Goal: Task Accomplishment & Management: Use online tool/utility

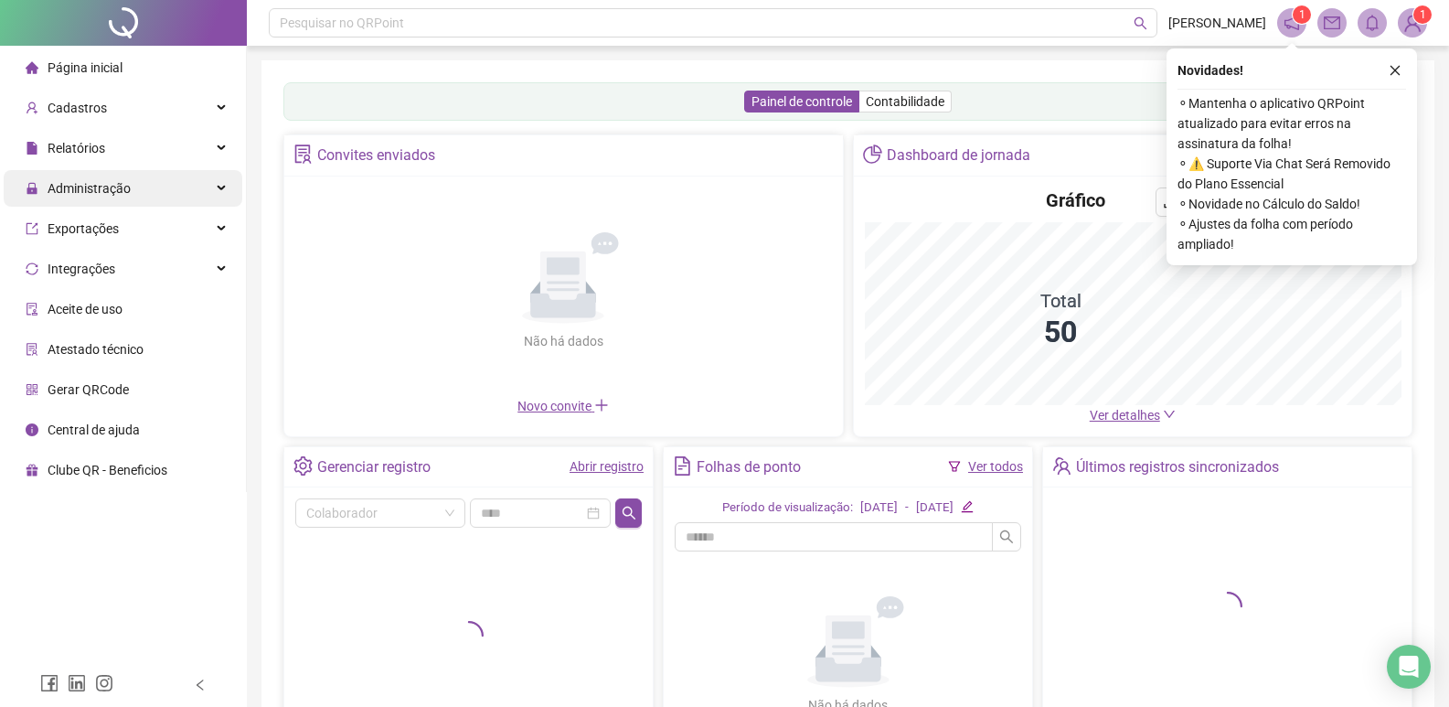
click at [148, 191] on div "Administração" at bounding box center [123, 188] width 239 height 37
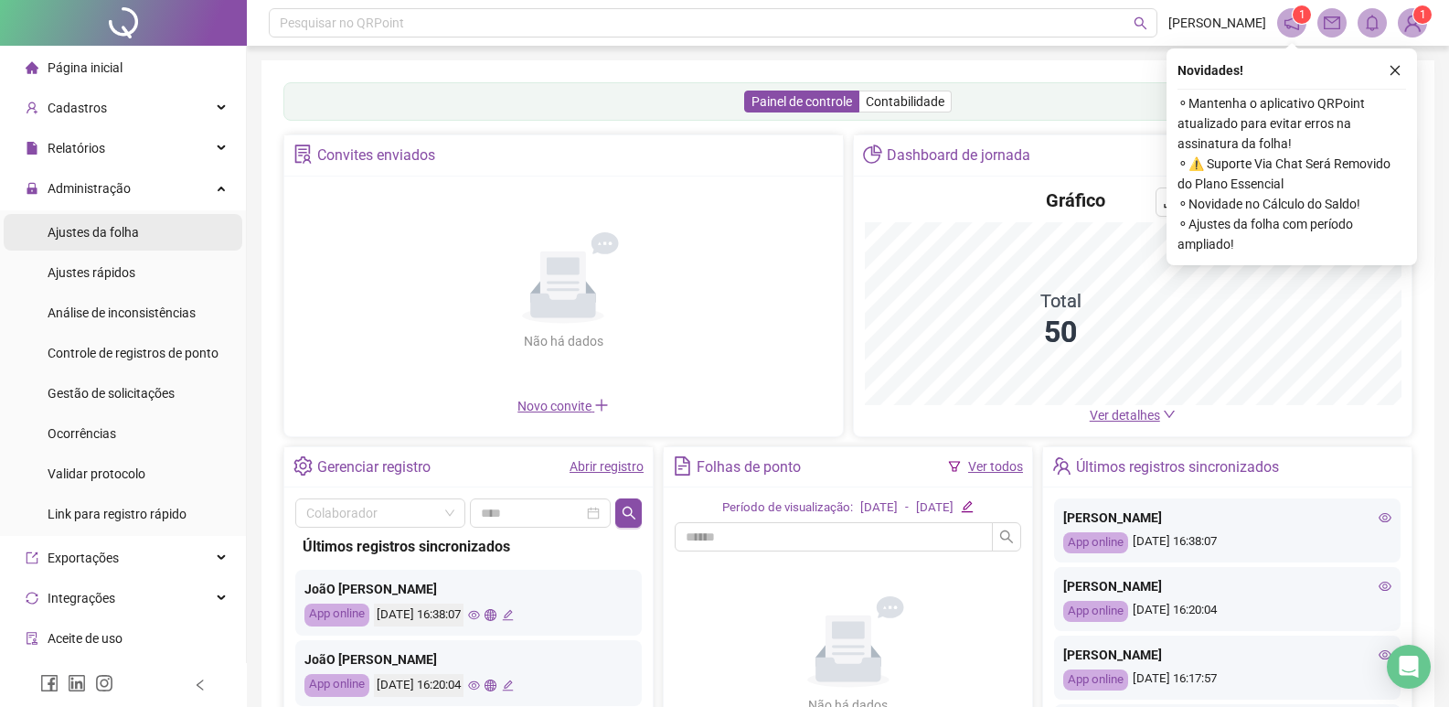
click at [137, 239] on span "Ajustes da folha" at bounding box center [93, 232] width 91 height 15
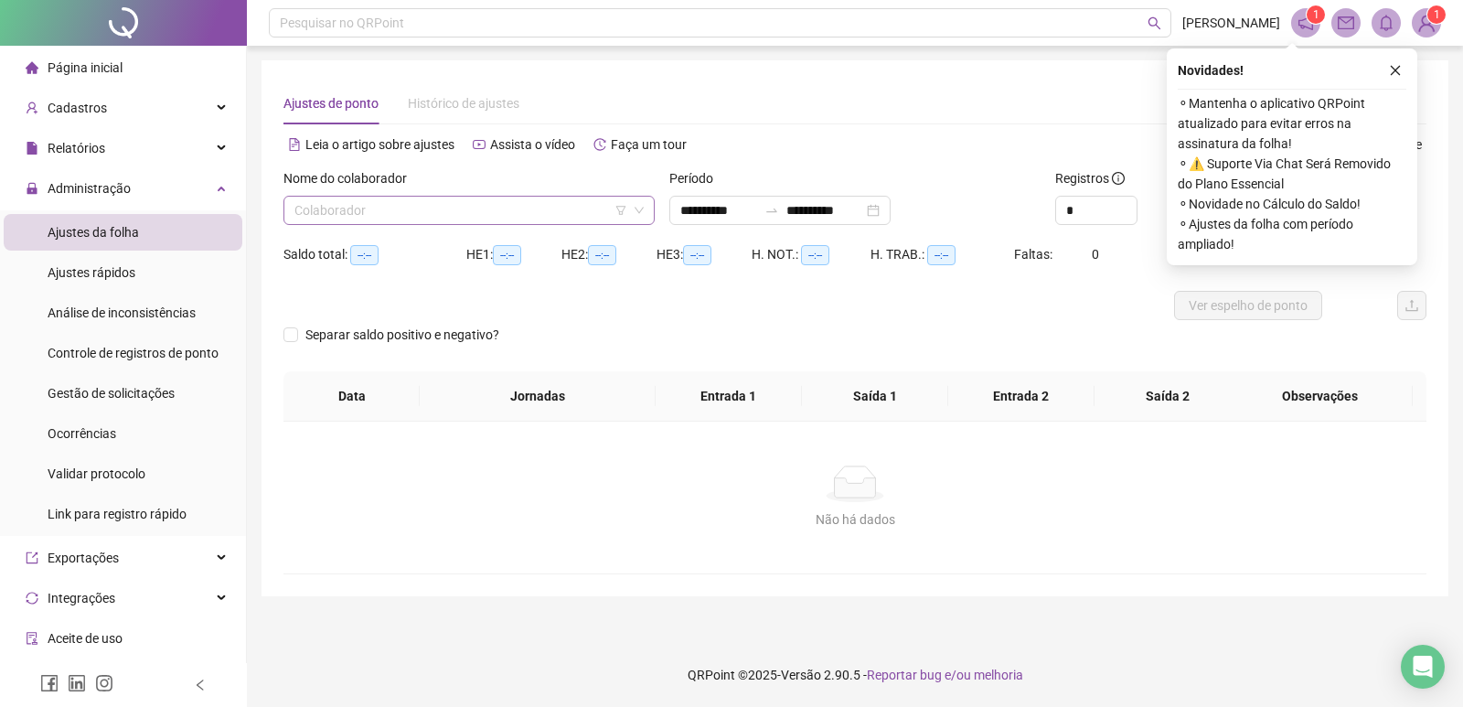
type input "**********"
click at [1388, 73] on button "button" at bounding box center [1395, 70] width 22 height 22
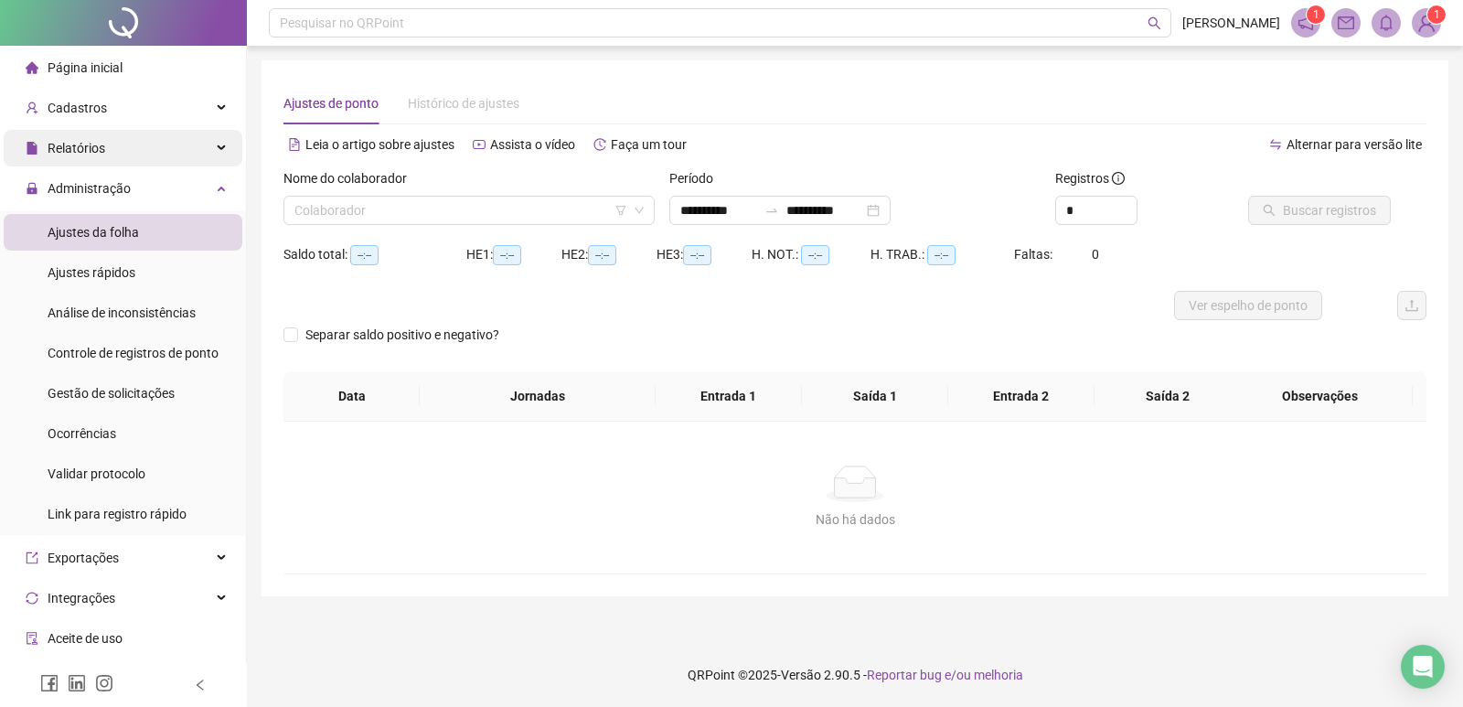
click at [153, 153] on div "Relatórios" at bounding box center [123, 148] width 239 height 37
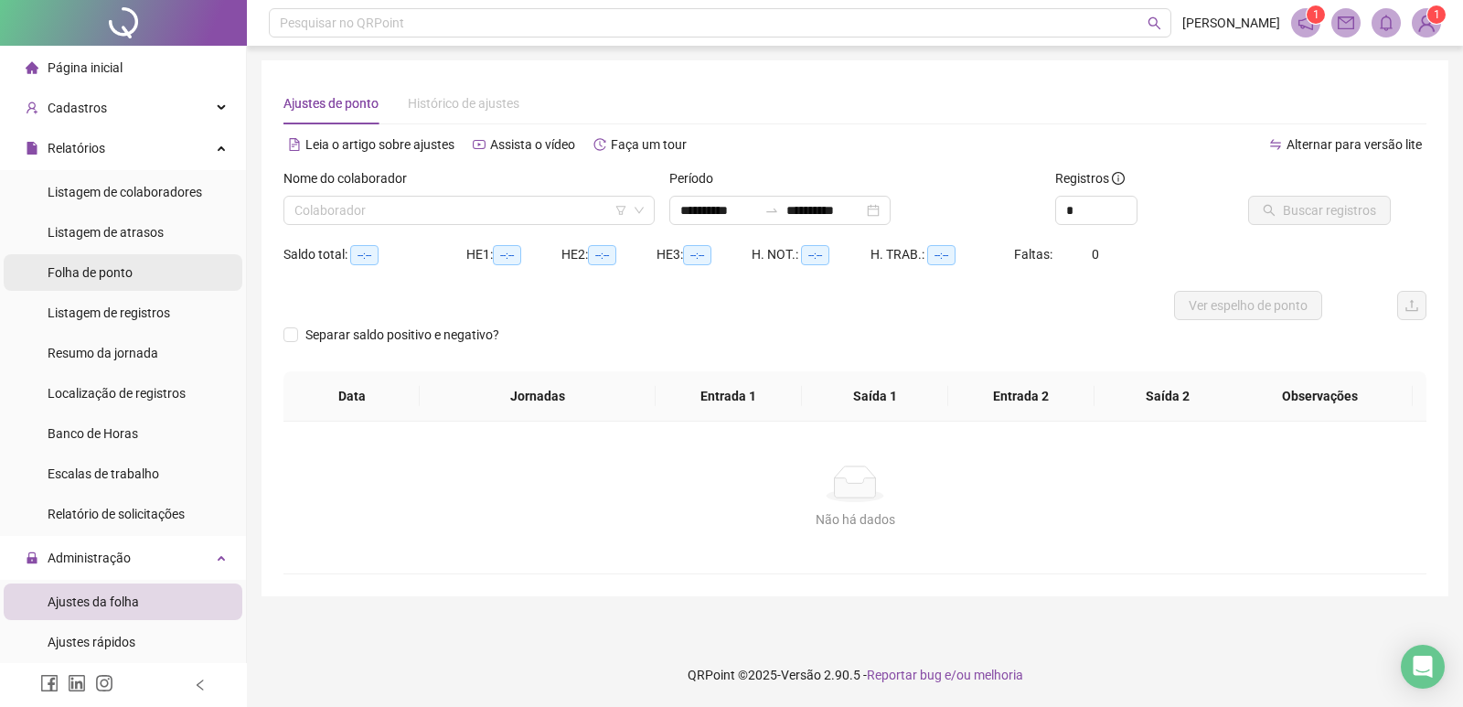
click at [135, 269] on li "Folha de ponto" at bounding box center [123, 272] width 239 height 37
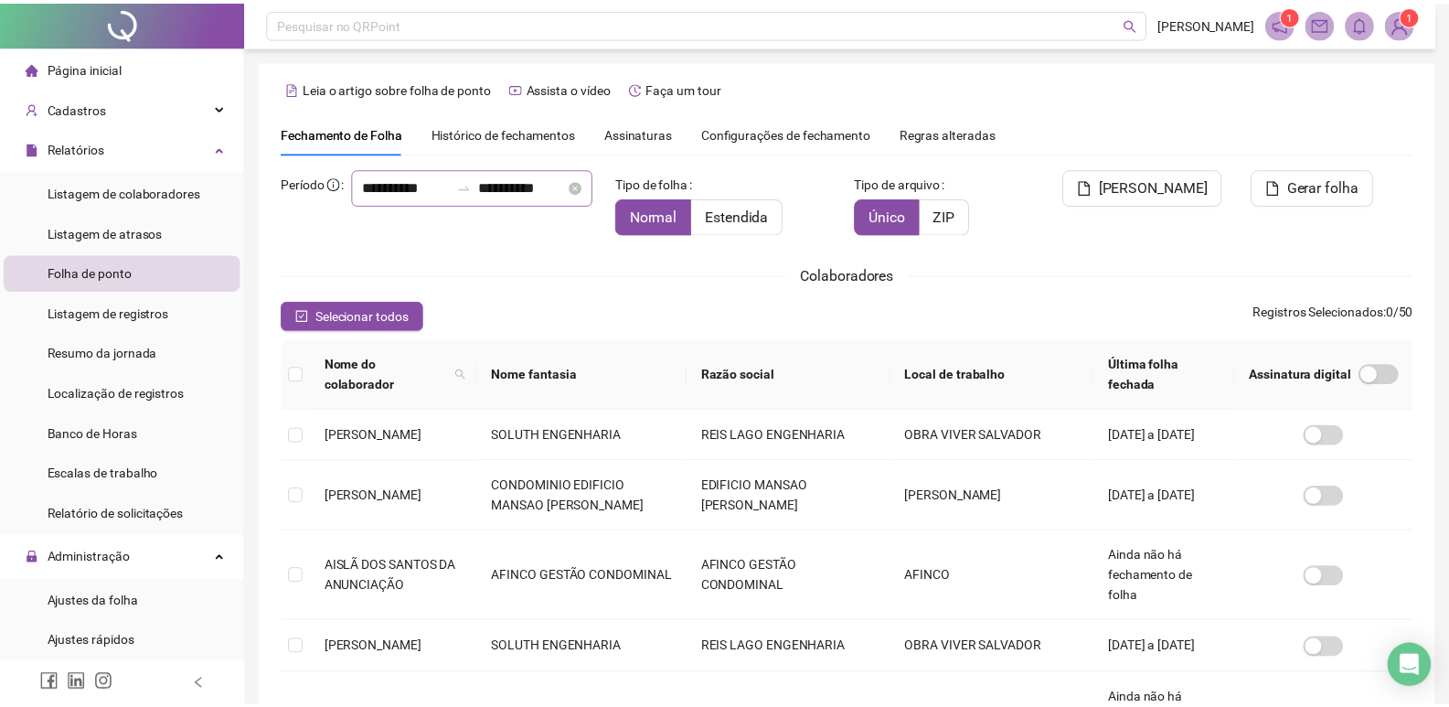
scroll to position [21, 0]
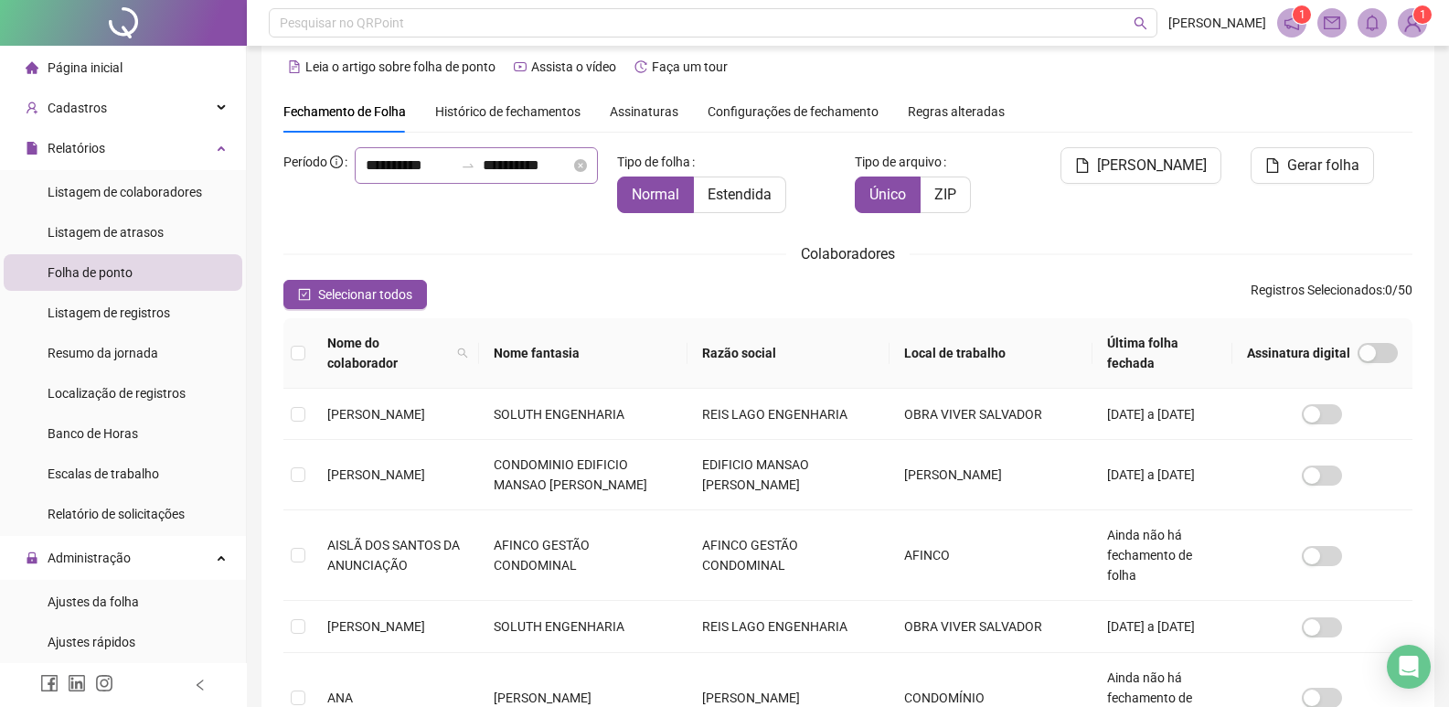
click at [574, 172] on icon "close-circle" at bounding box center [580, 165] width 13 height 13
click at [552, 184] on div at bounding box center [476, 165] width 243 height 37
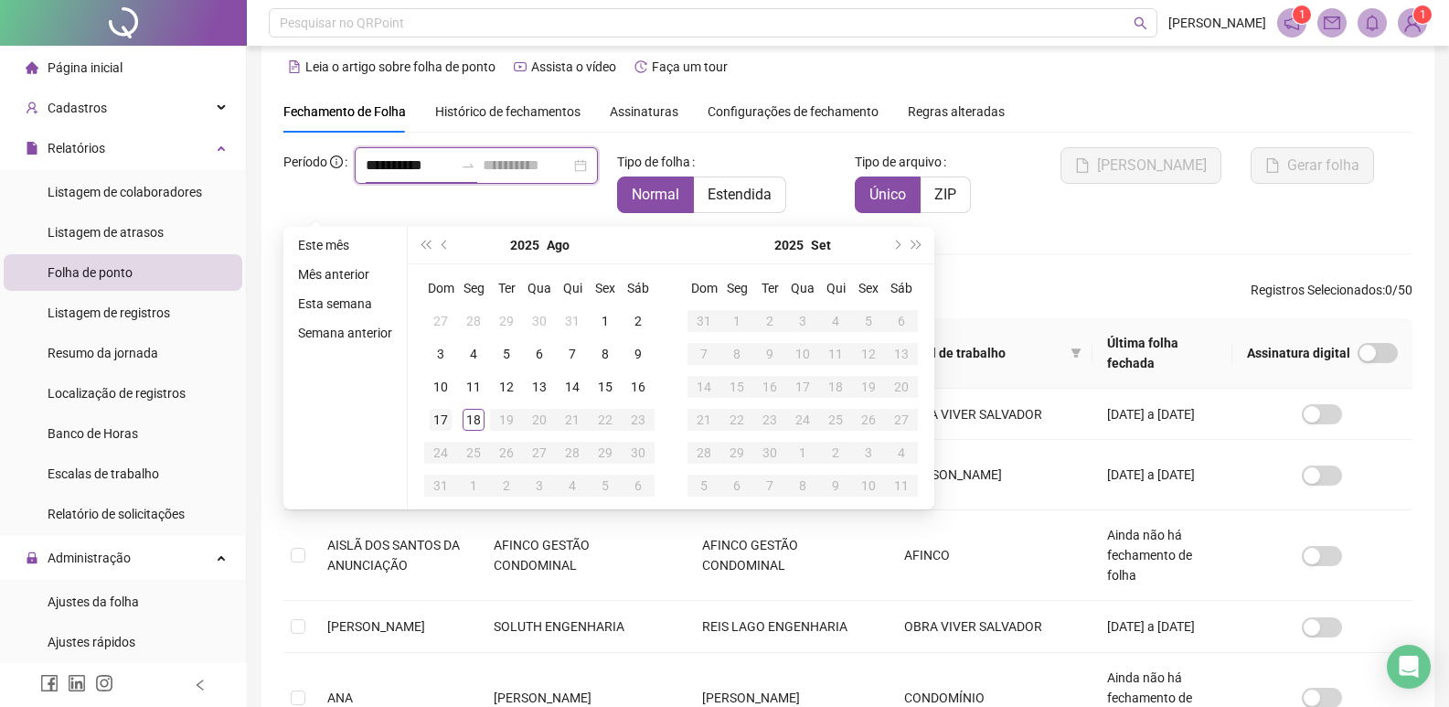
type input "**********"
click at [478, 415] on div "18" at bounding box center [474, 420] width 22 height 22
type input "**********"
click at [465, 384] on div "11" at bounding box center [474, 387] width 22 height 22
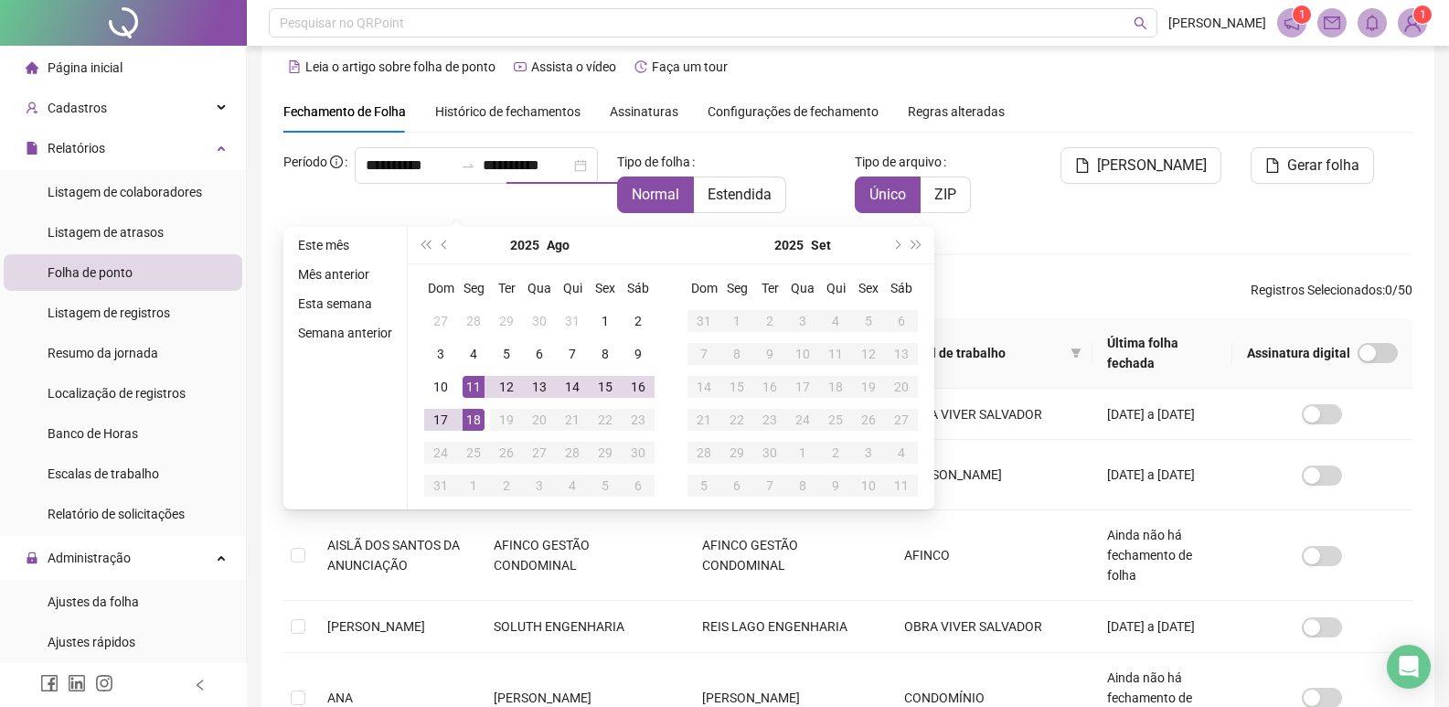
type input "**********"
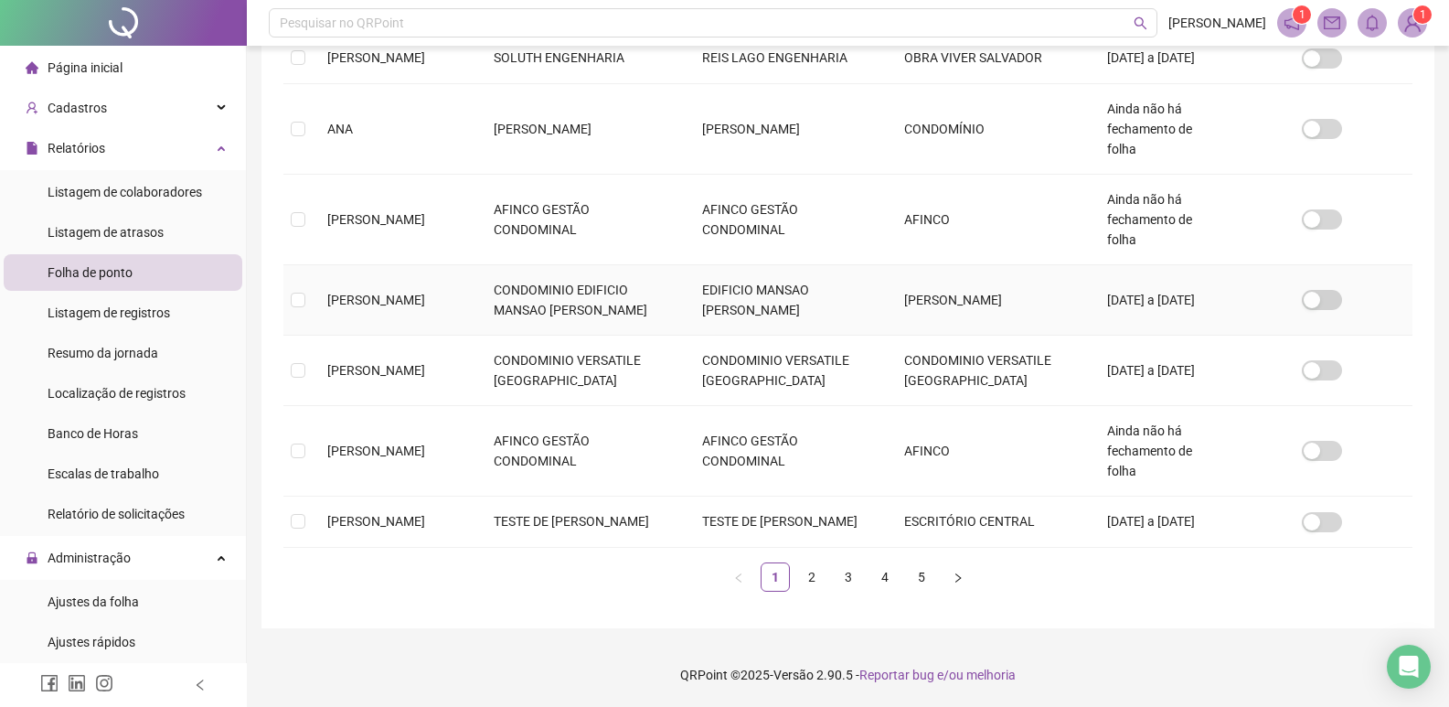
scroll to position [707, 0]
click at [811, 573] on link "2" at bounding box center [811, 576] width 27 height 27
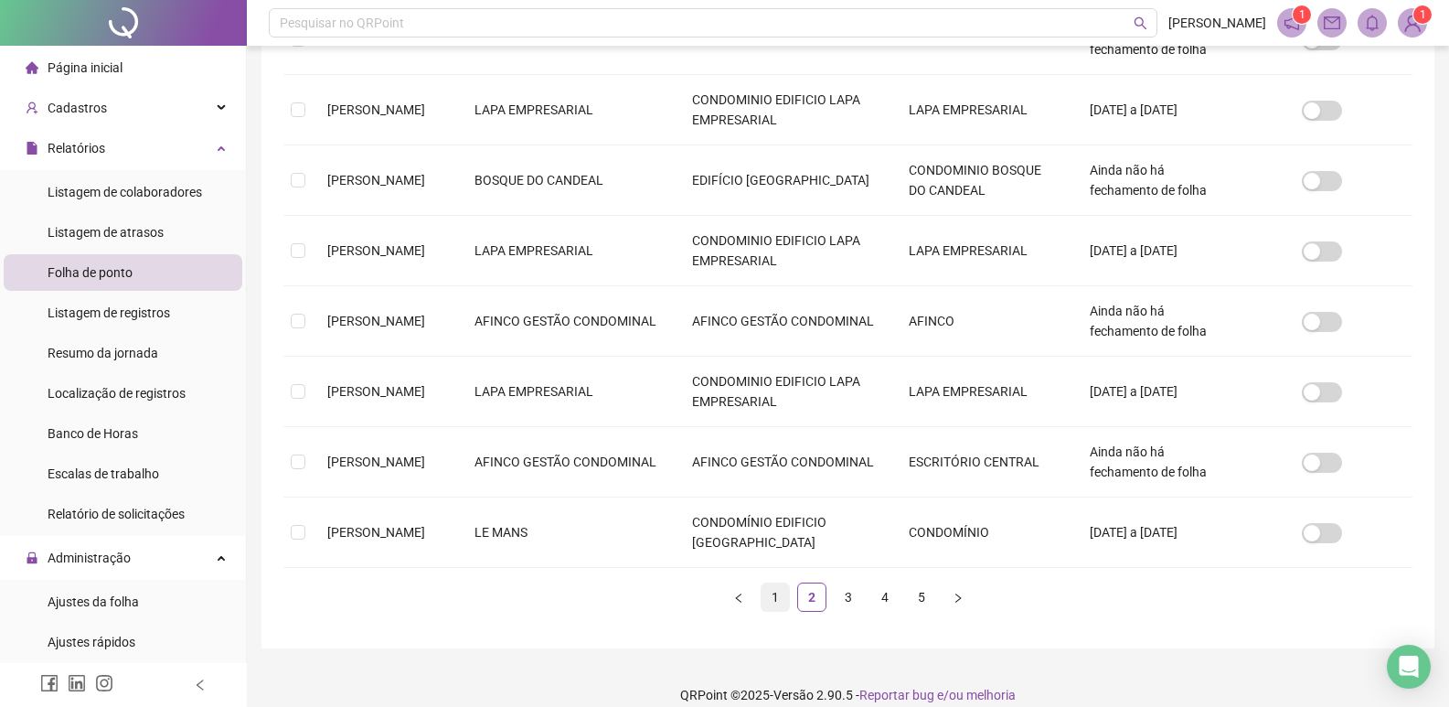
click at [774, 583] on link "1" at bounding box center [775, 596] width 27 height 27
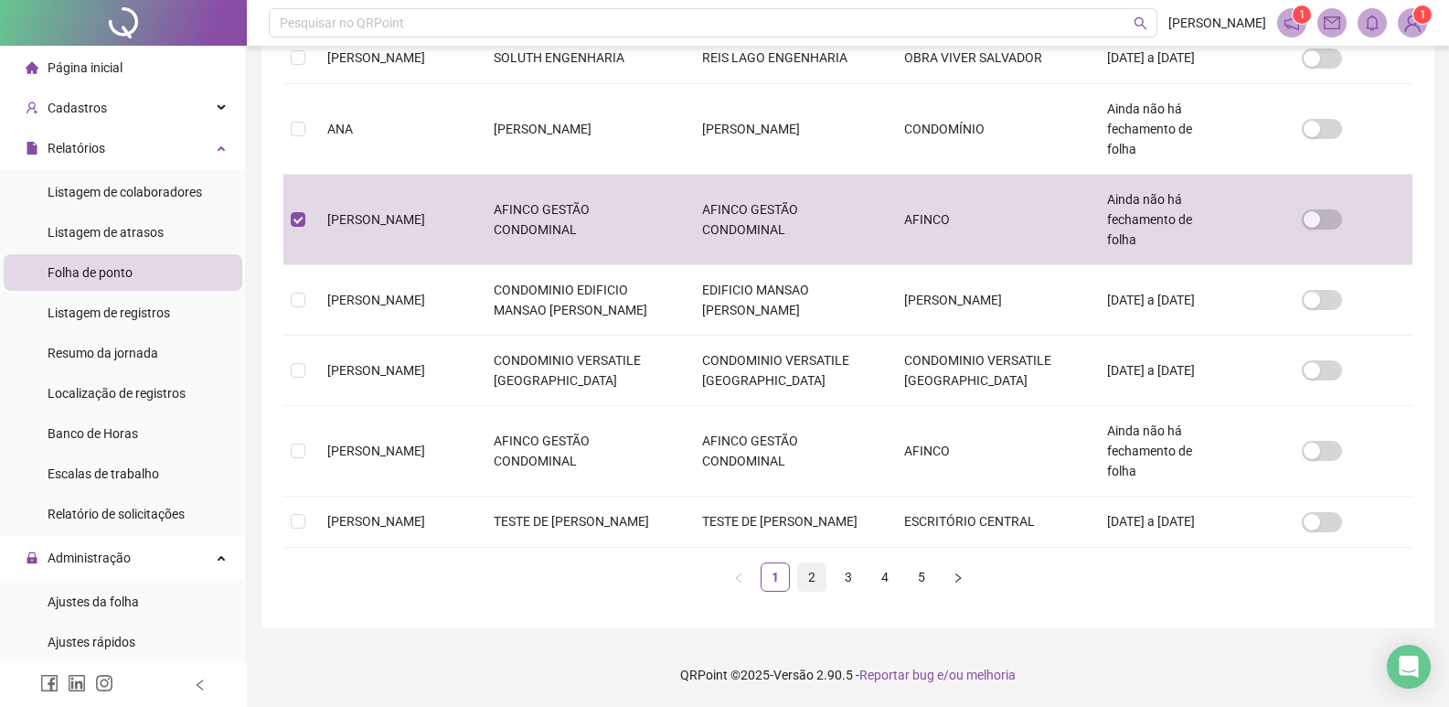
click at [815, 573] on link "2" at bounding box center [811, 576] width 27 height 27
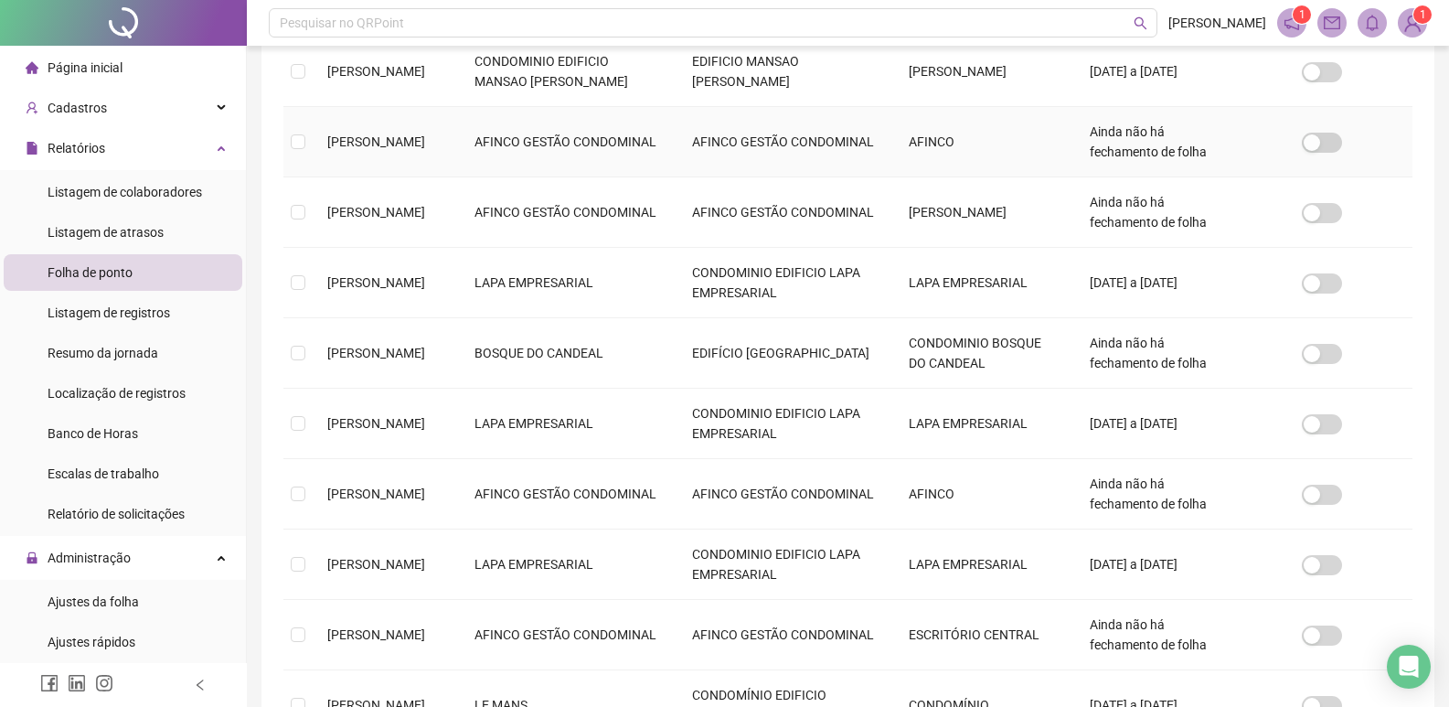
scroll to position [377, 0]
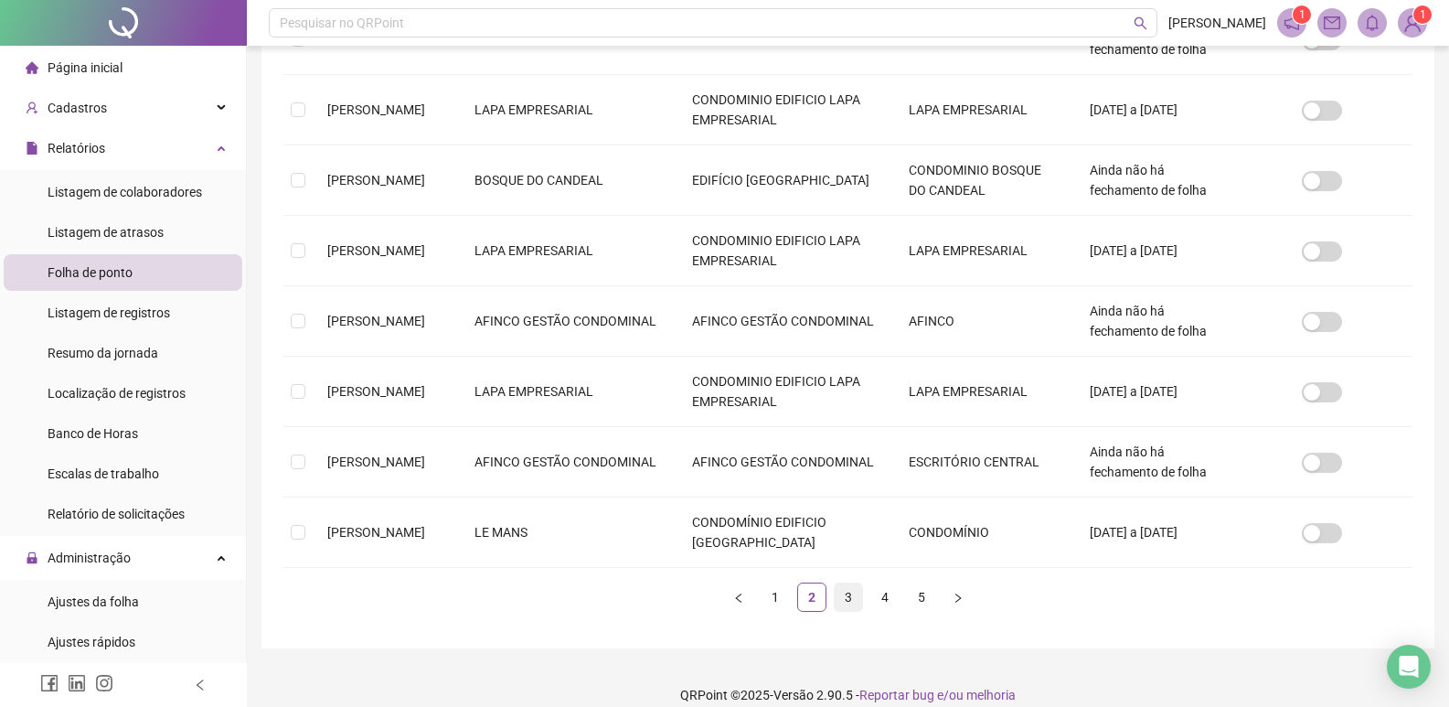
click at [849, 583] on link "3" at bounding box center [848, 596] width 27 height 27
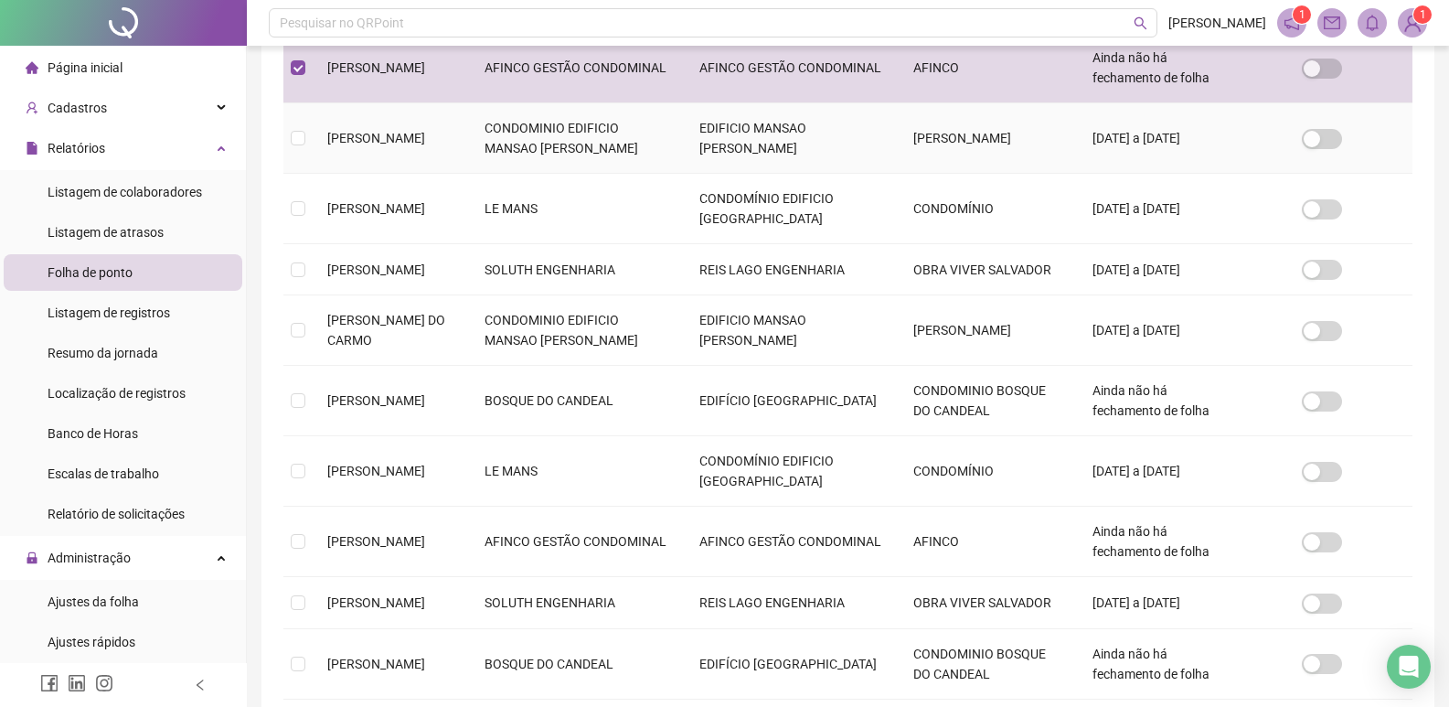
scroll to position [468, 0]
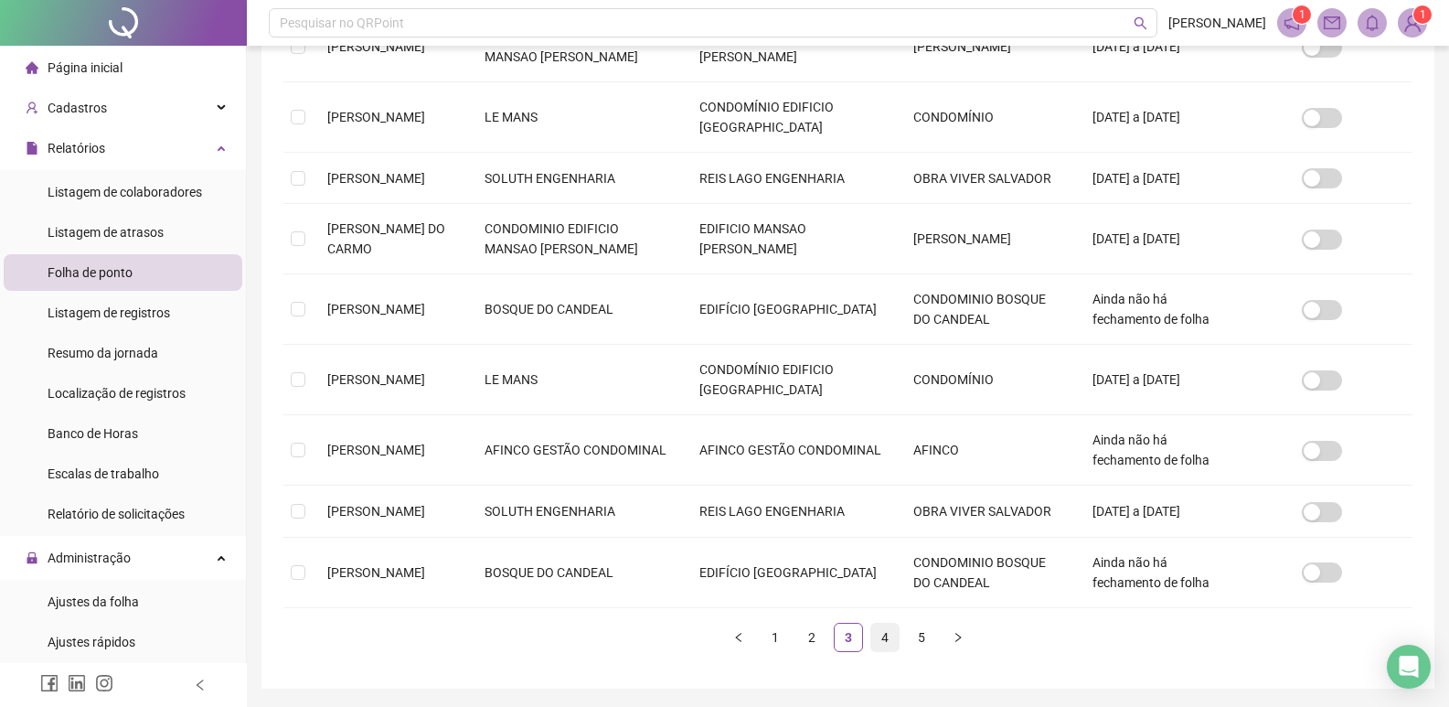
click at [886, 649] on link "4" at bounding box center [884, 637] width 27 height 27
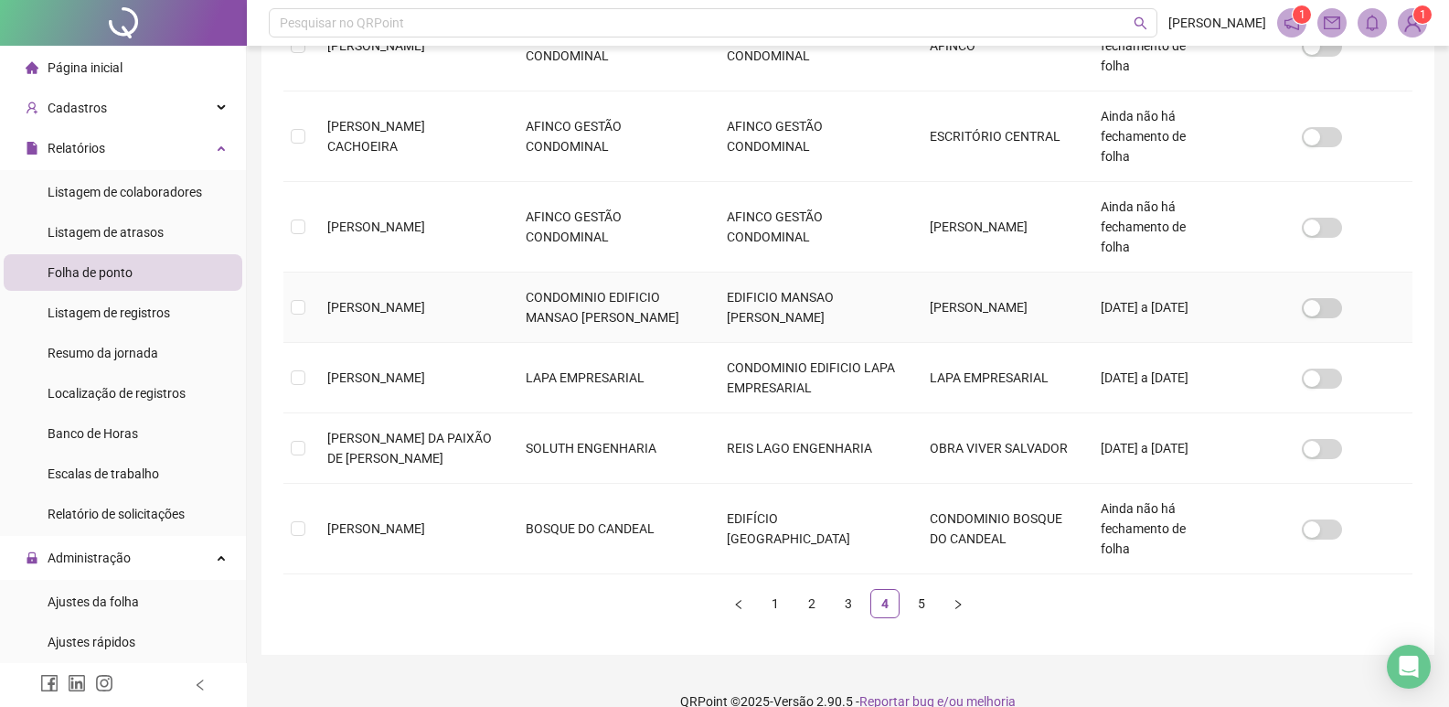
scroll to position [661, 0]
click at [916, 616] on link "5" at bounding box center [921, 602] width 27 height 27
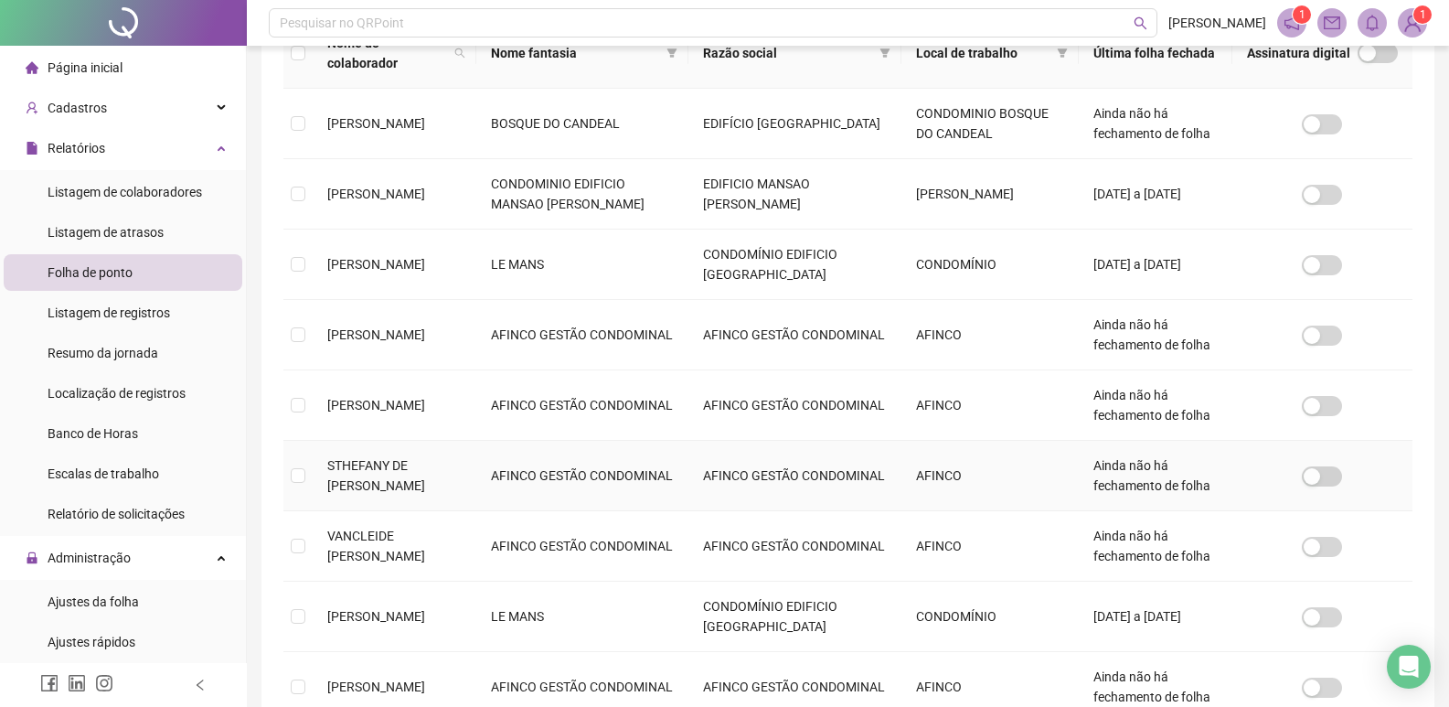
scroll to position [377, 0]
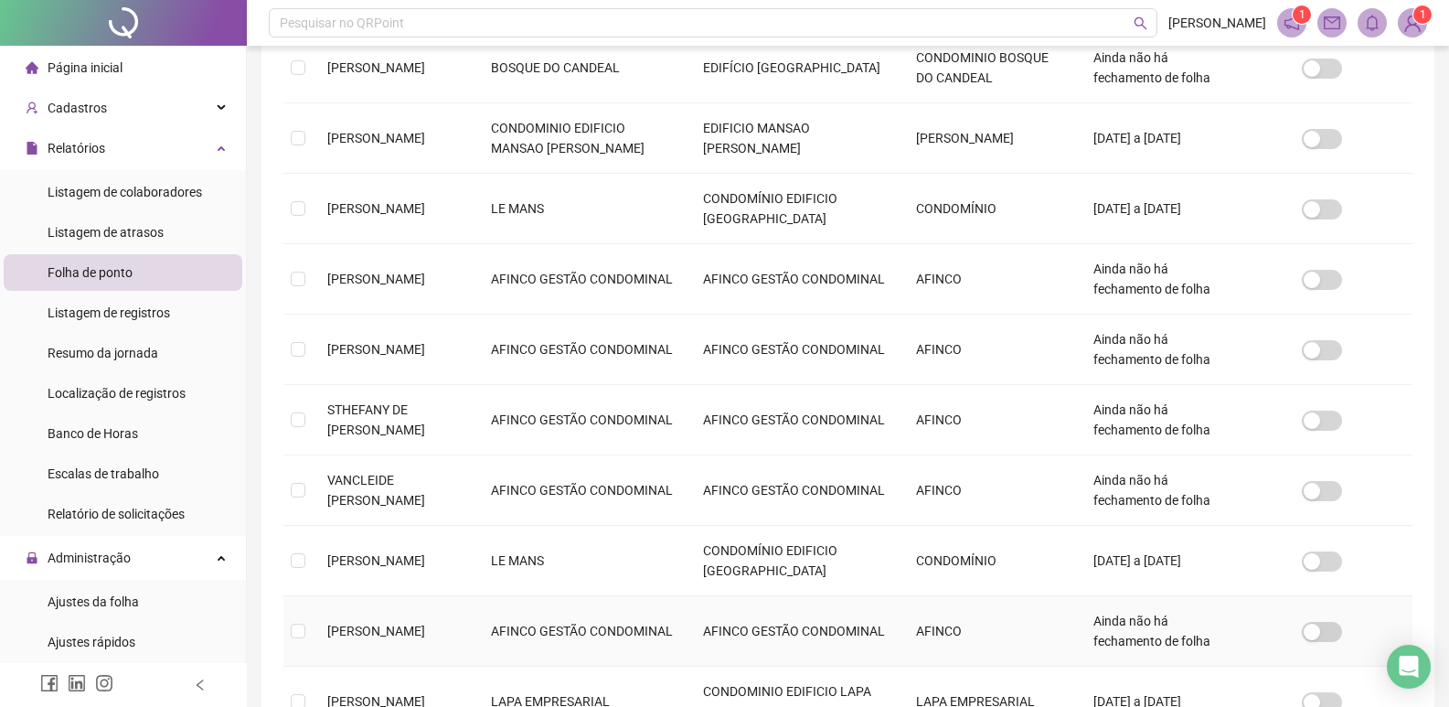
click at [283, 614] on div "Nome do colaborador Nome fantasia Razão social Local de trabalho Última folha f…" at bounding box center [848, 379] width 1144 height 833
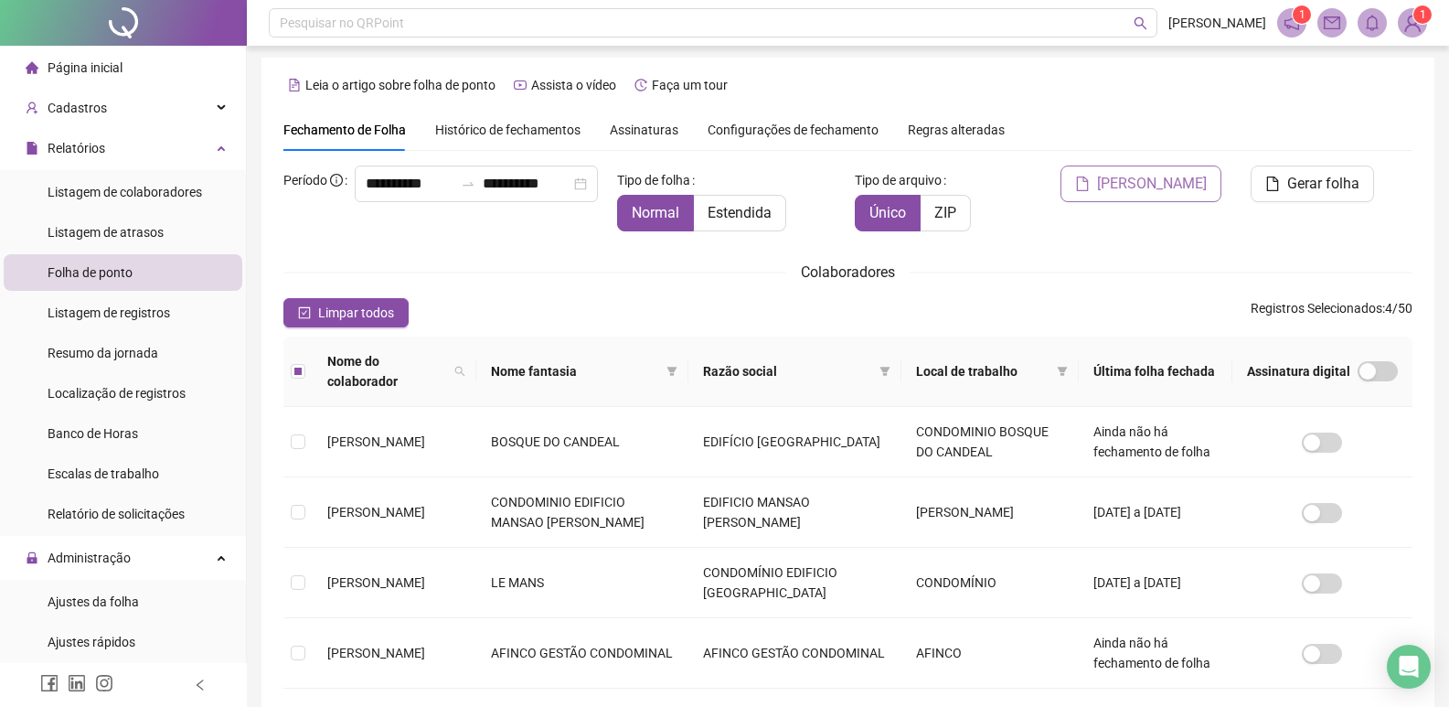
scroll to position [0, 0]
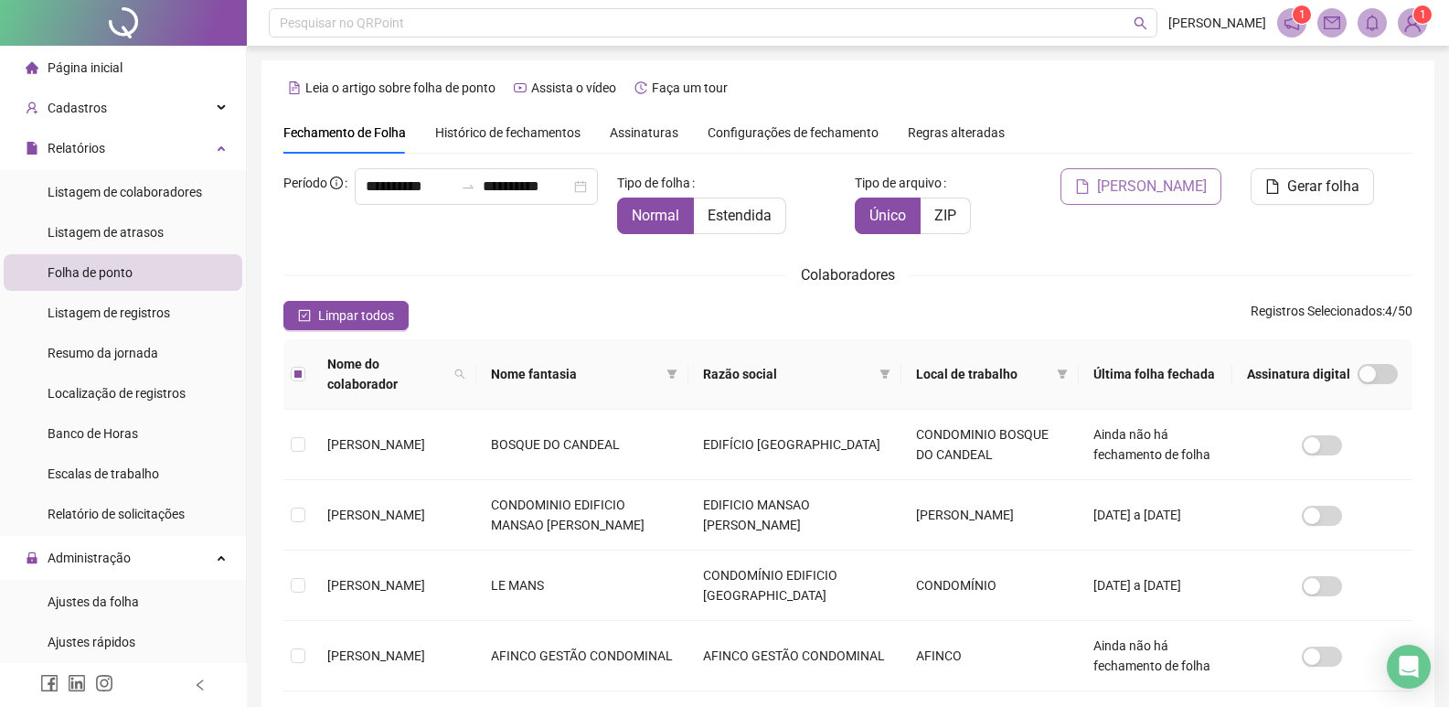
click at [1148, 193] on span "[PERSON_NAME]" at bounding box center [1152, 187] width 110 height 22
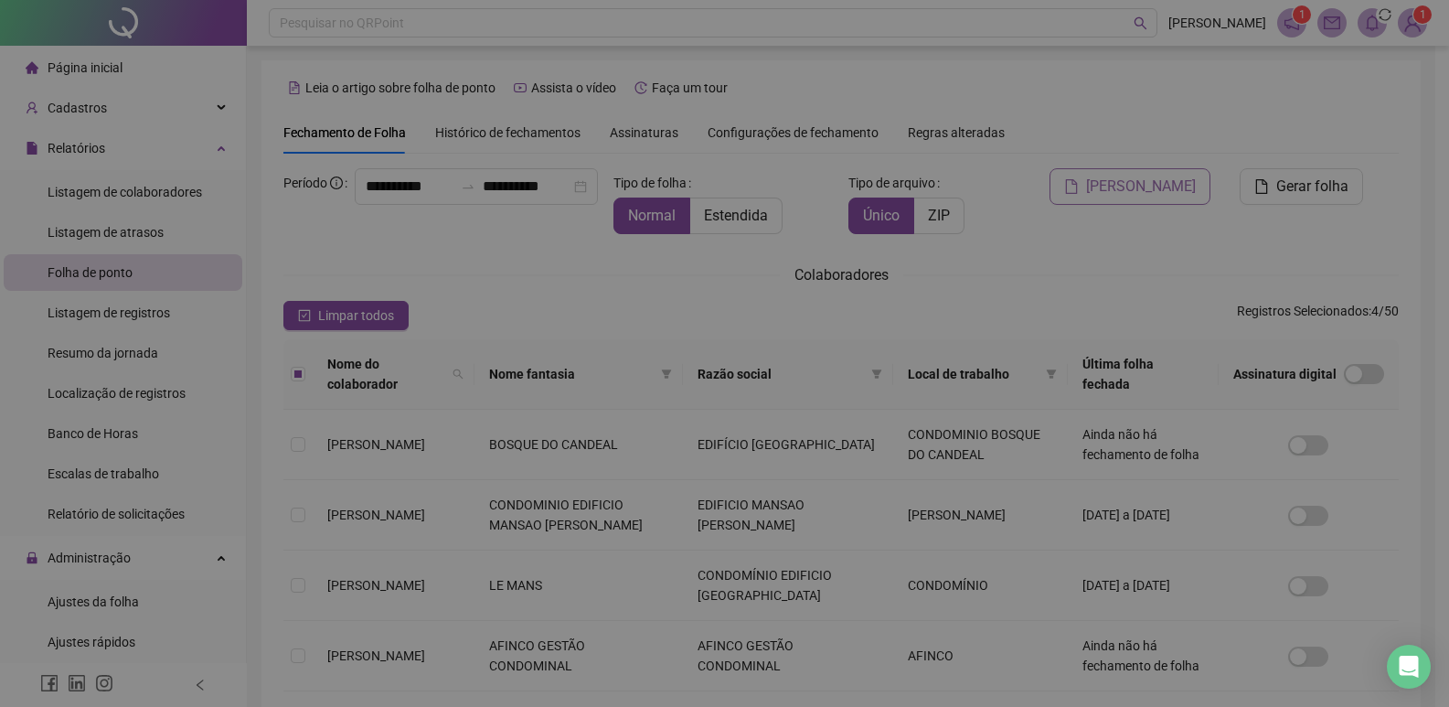
scroll to position [11, 0]
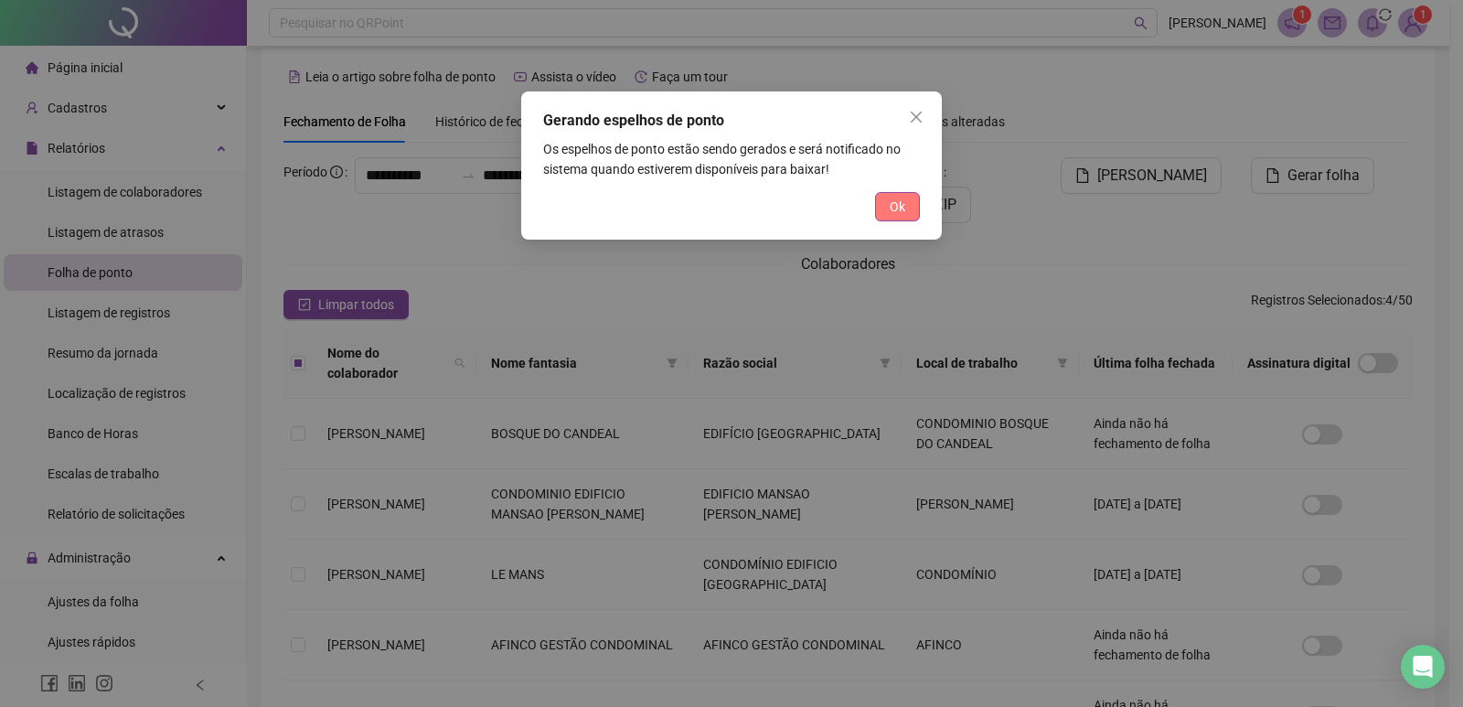
click at [894, 218] on button "Ok" at bounding box center [897, 206] width 45 height 29
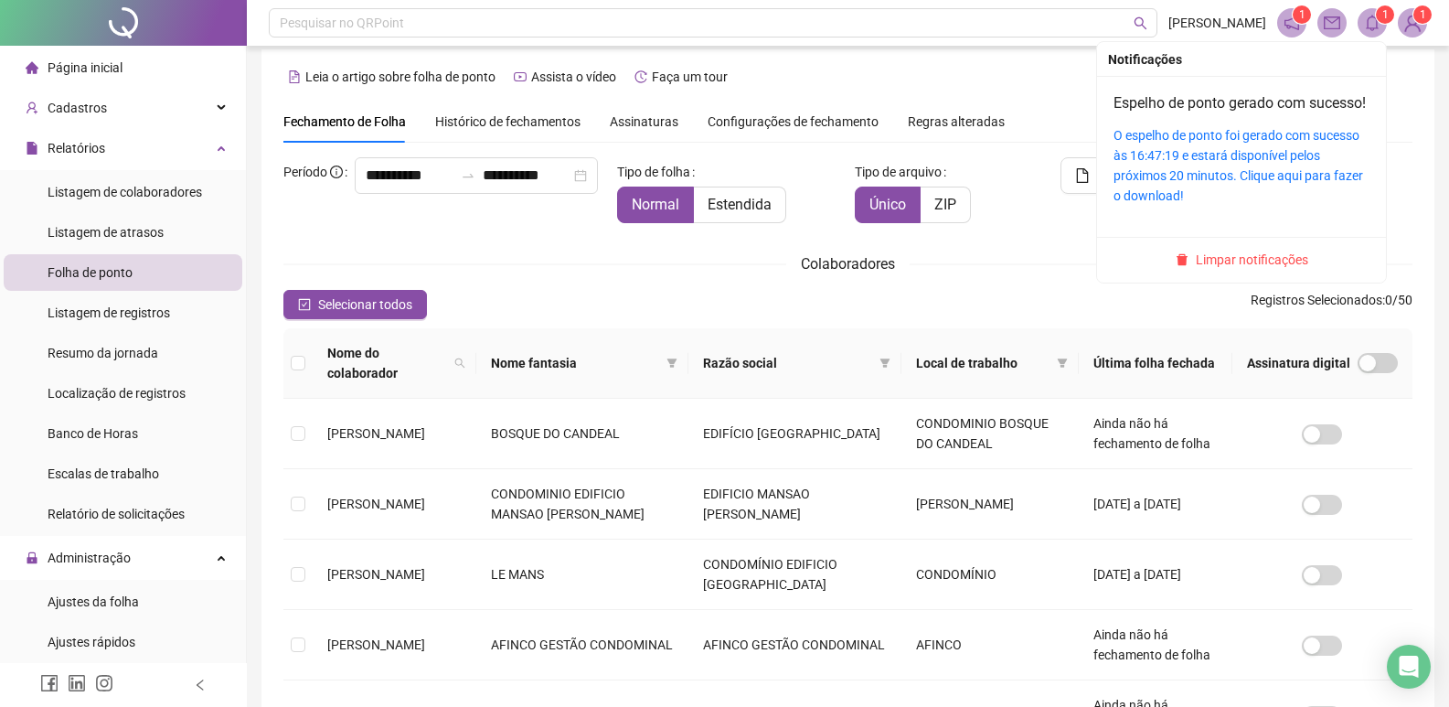
click at [1376, 23] on icon "bell" at bounding box center [1372, 23] width 16 height 16
click at [1284, 164] on link "O espelho de ponto foi gerado com sucesso às 16:47:19 e estará disponível pelos…" at bounding box center [1239, 165] width 250 height 75
